Goal: Information Seeking & Learning: Find specific fact

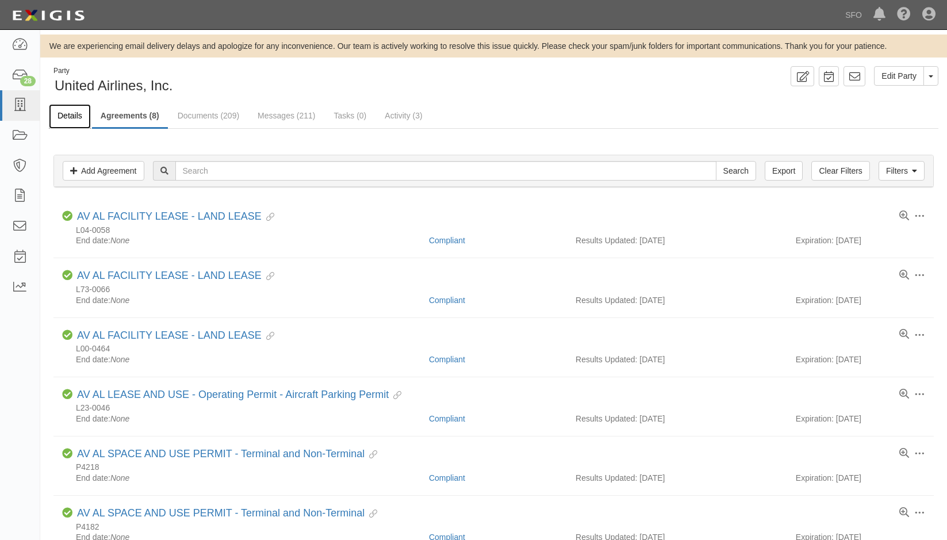
click at [77, 117] on link "Details" at bounding box center [70, 116] width 42 height 25
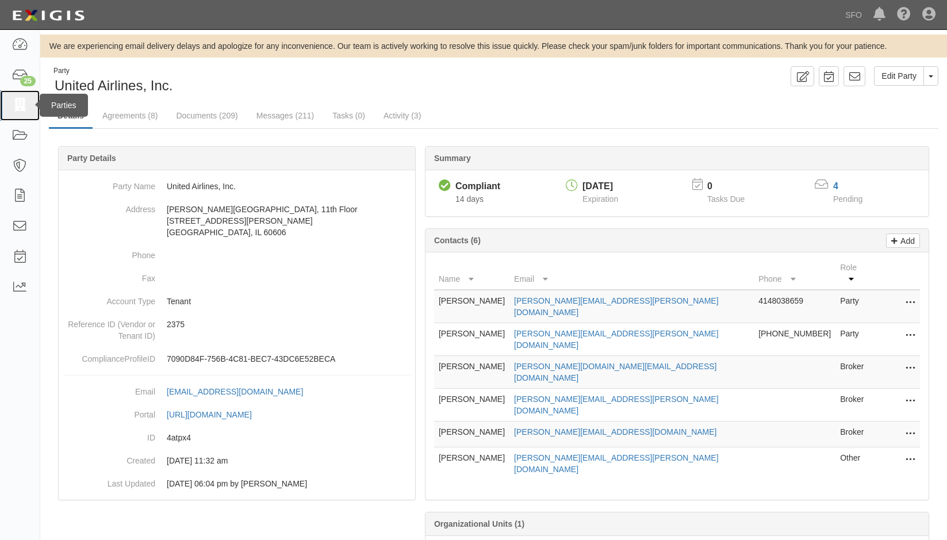
click at [21, 110] on icon at bounding box center [20, 105] width 16 height 13
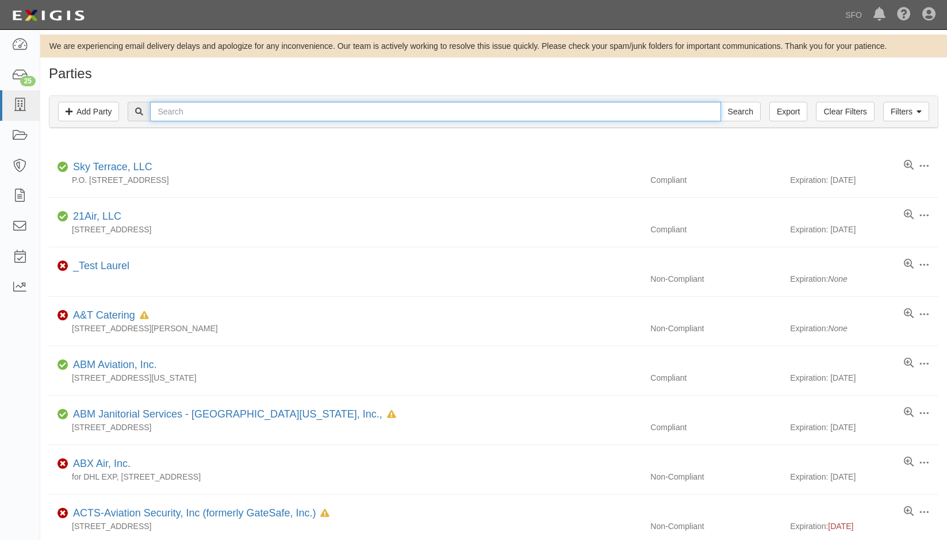
click at [219, 114] on input "text" at bounding box center [435, 112] width 571 height 20
type input "virg"
click at [721, 102] on input "Search" at bounding box center [741, 112] width 40 height 20
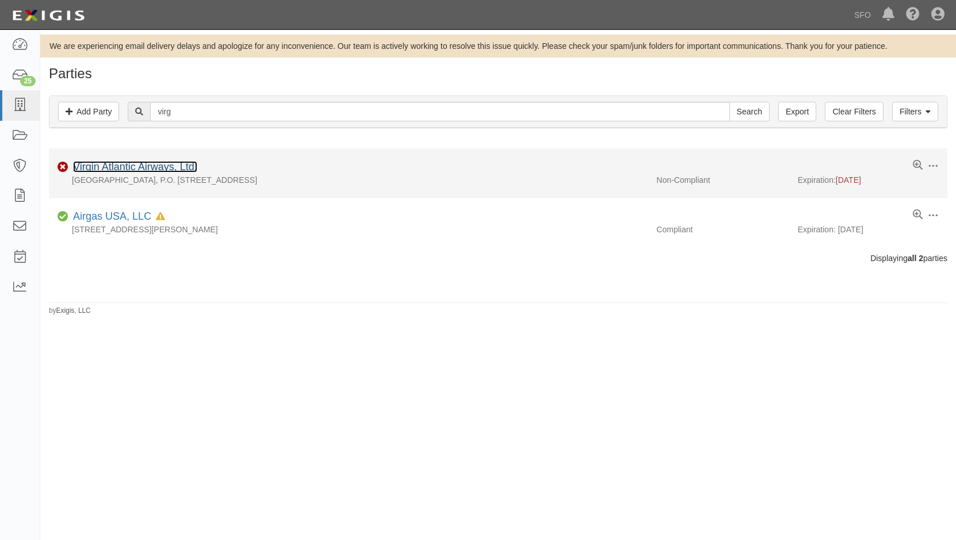
click at [119, 169] on link "Virgin Atlantic Airways, Ltd." at bounding box center [135, 167] width 124 height 12
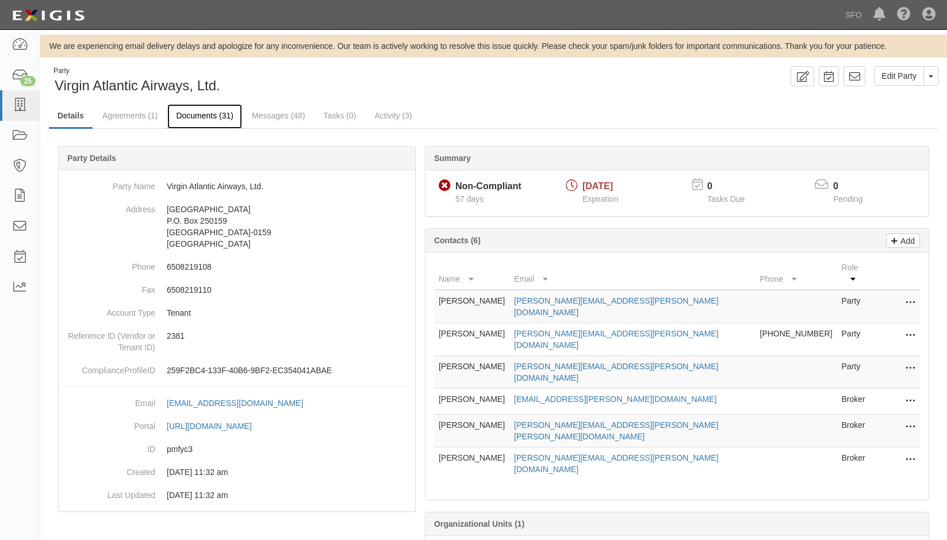
click at [190, 112] on link "Documents (31)" at bounding box center [204, 116] width 75 height 25
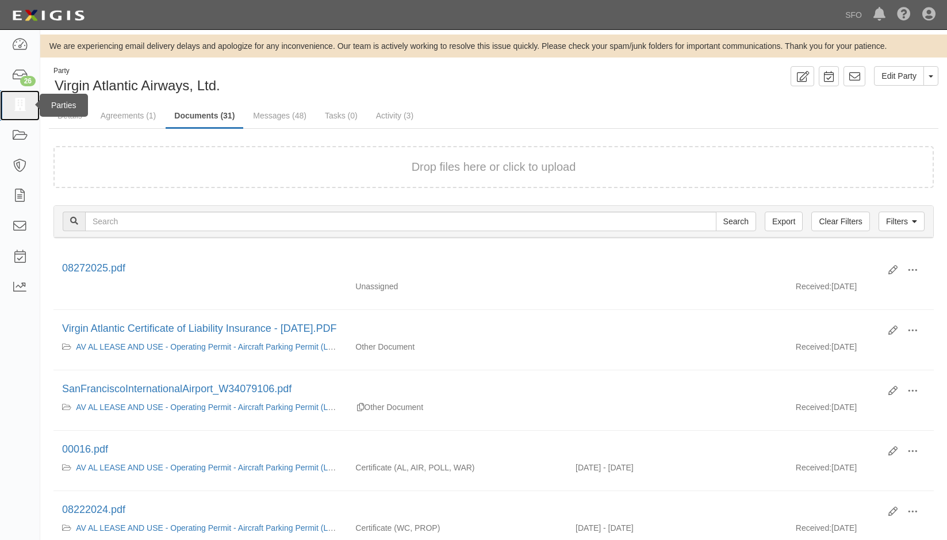
click at [25, 105] on icon at bounding box center [20, 105] width 16 height 13
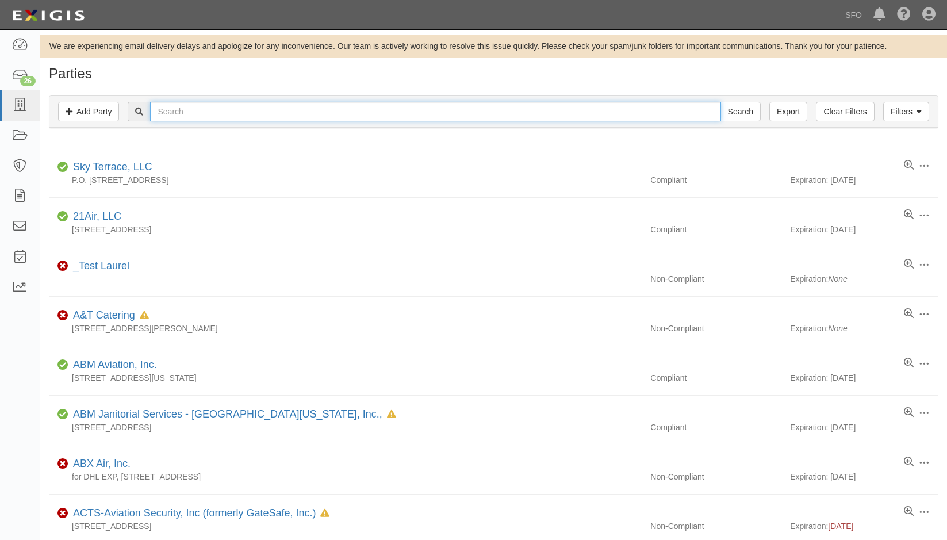
click at [278, 113] on input "text" at bounding box center [435, 112] width 571 height 20
type input "san [PERSON_NAME]"
click at [721, 102] on input "Search" at bounding box center [741, 112] width 40 height 20
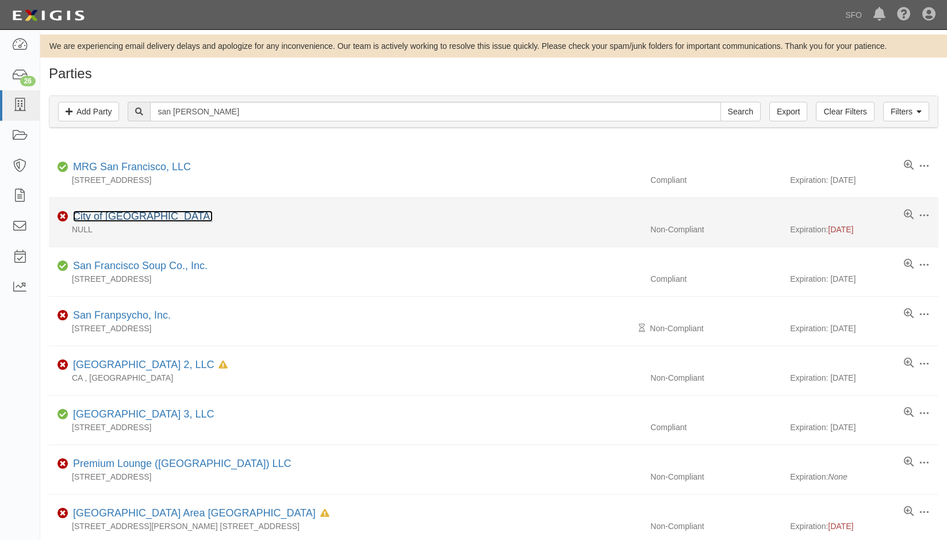
click at [140, 213] on link "City of [GEOGRAPHIC_DATA]" at bounding box center [143, 217] width 140 height 12
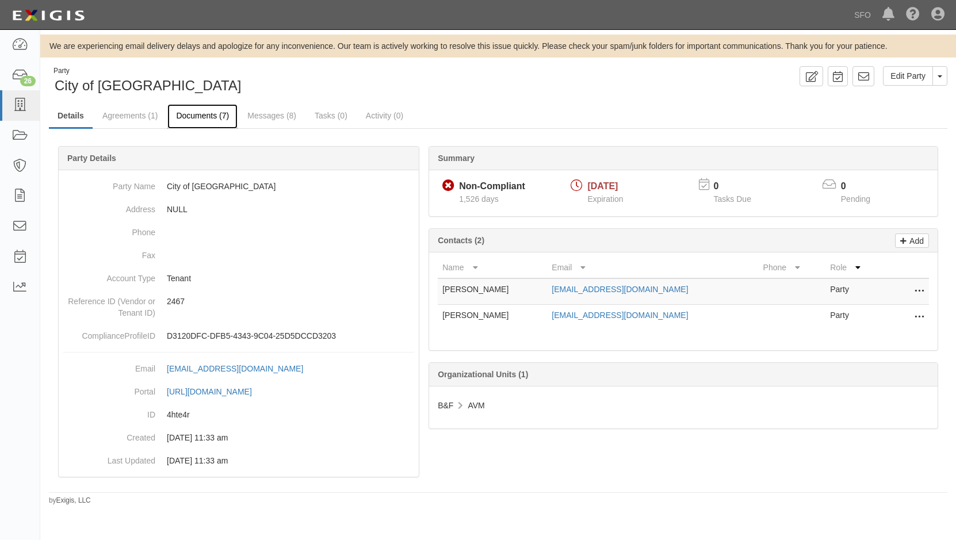
click at [212, 111] on link "Documents (7)" at bounding box center [202, 116] width 70 height 25
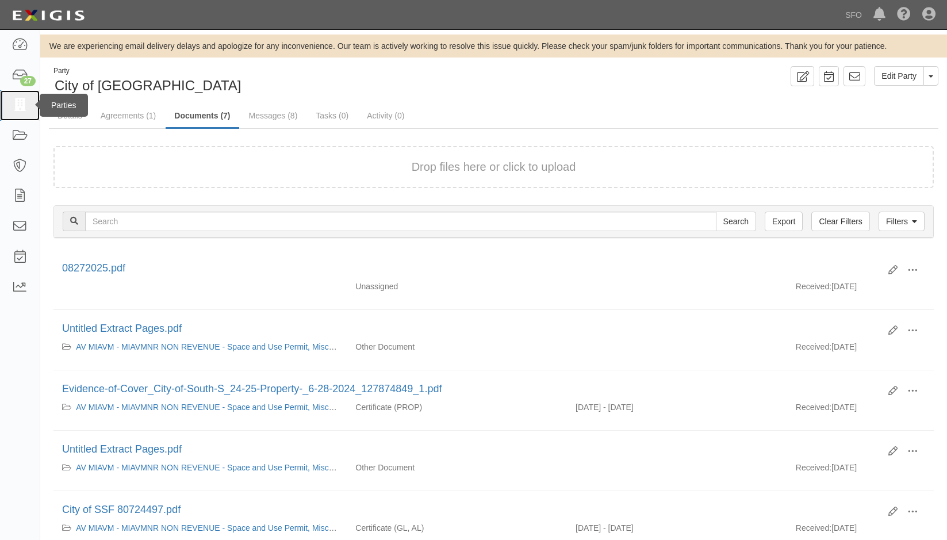
click at [14, 112] on icon at bounding box center [20, 105] width 16 height 13
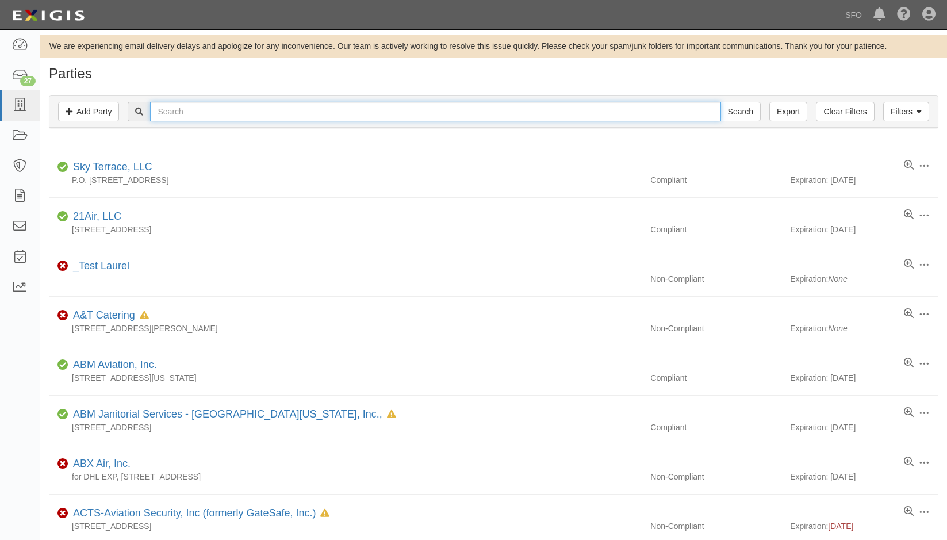
click at [199, 109] on input "text" at bounding box center [435, 112] width 571 height 20
type input "millb"
click at [721, 102] on input "Search" at bounding box center [741, 112] width 40 height 20
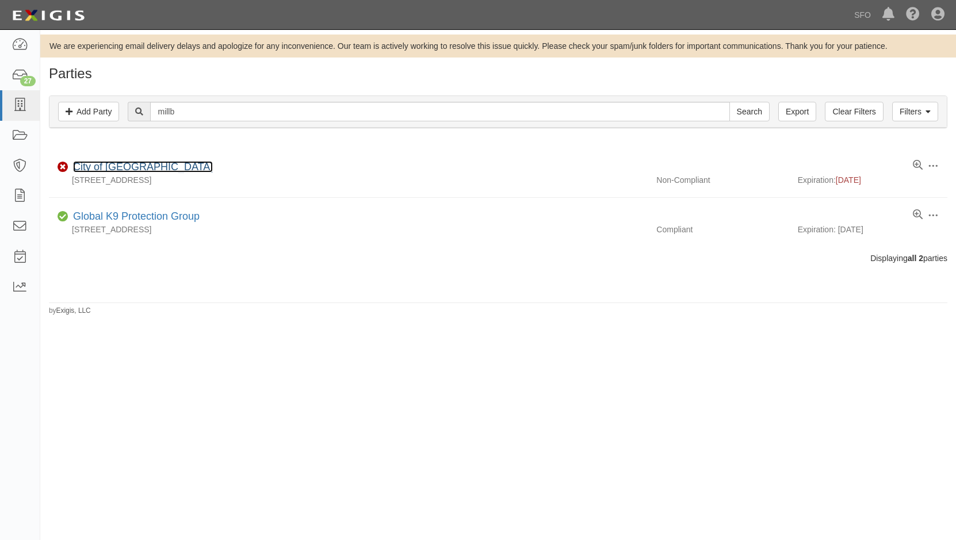
click at [105, 161] on link "City of [GEOGRAPHIC_DATA]" at bounding box center [143, 167] width 140 height 12
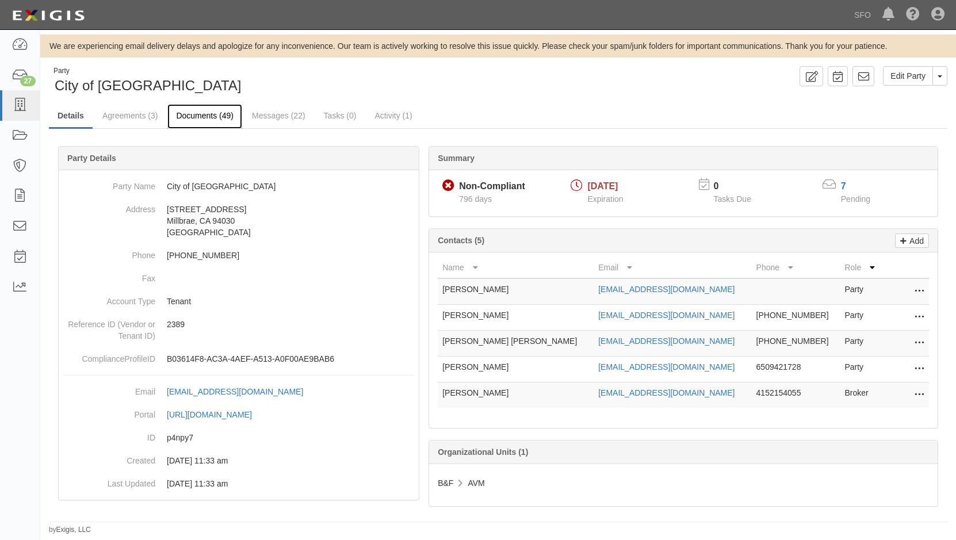
click at [185, 121] on link "Documents (49)" at bounding box center [204, 116] width 75 height 25
